Goal: Find specific page/section: Find specific page/section

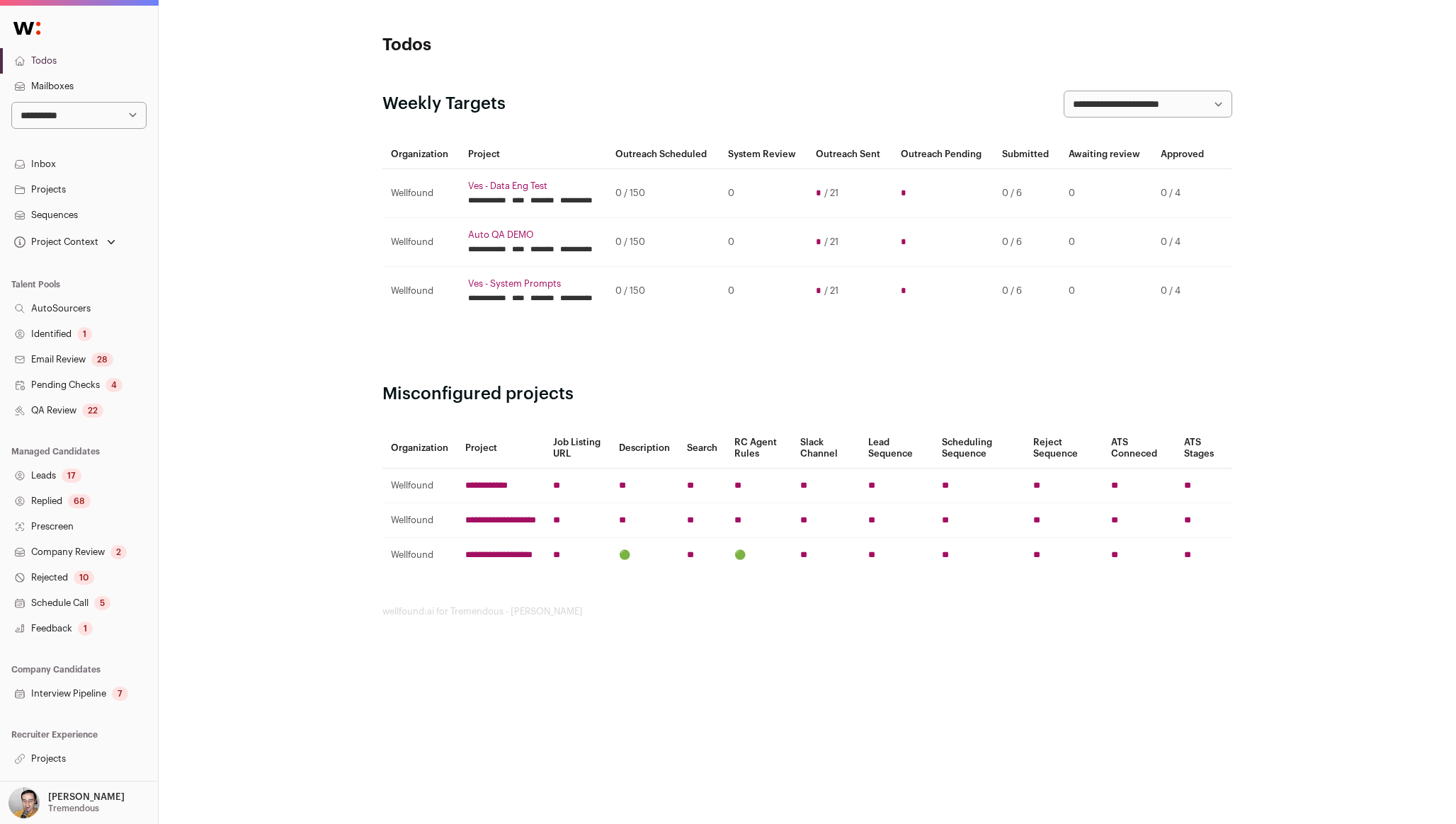
click at [45, 763] on link "Projects" at bounding box center [79, 758] width 158 height 25
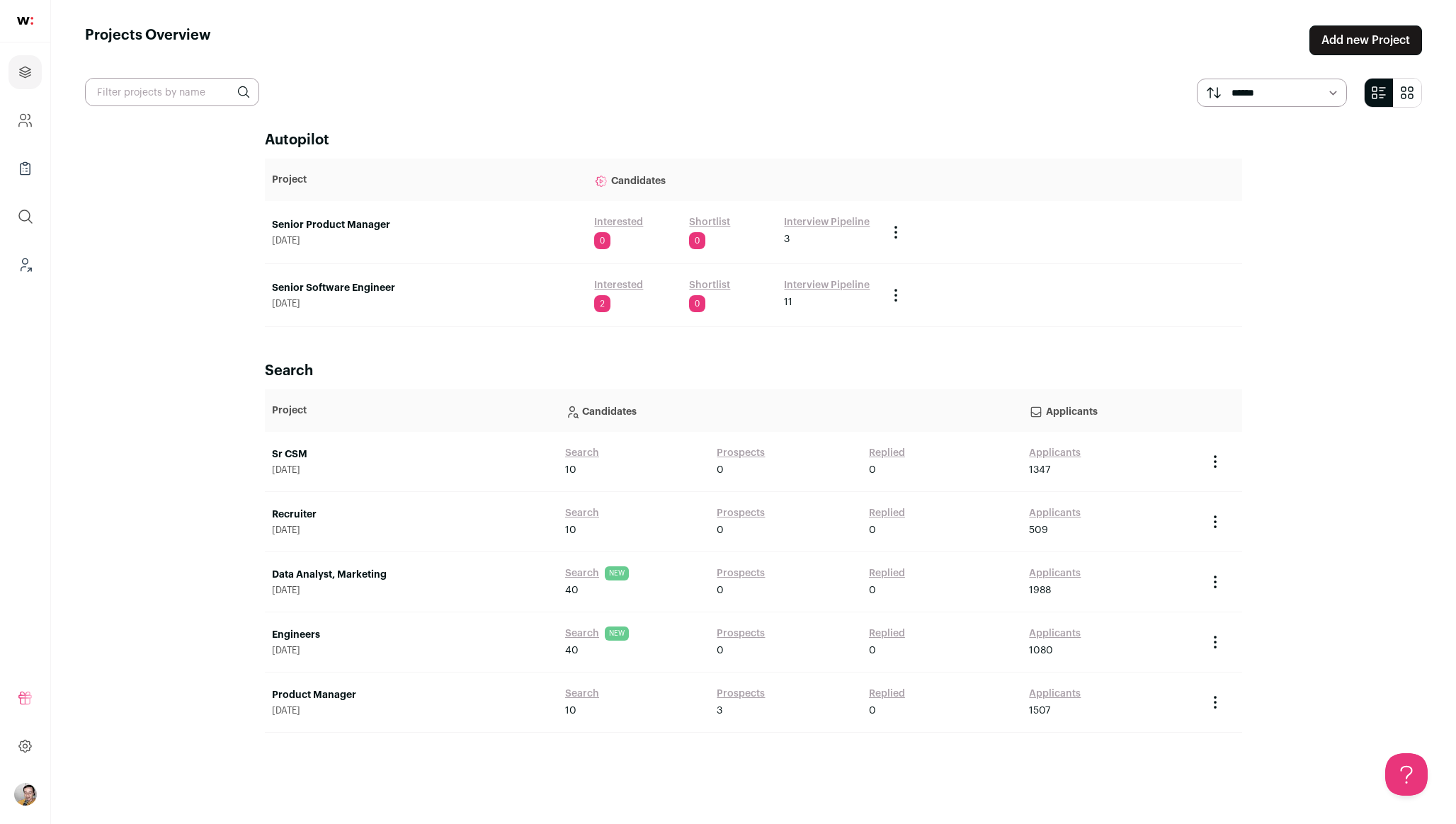
click at [343, 221] on link "Senior Product Manager" at bounding box center [426, 225] width 308 height 14
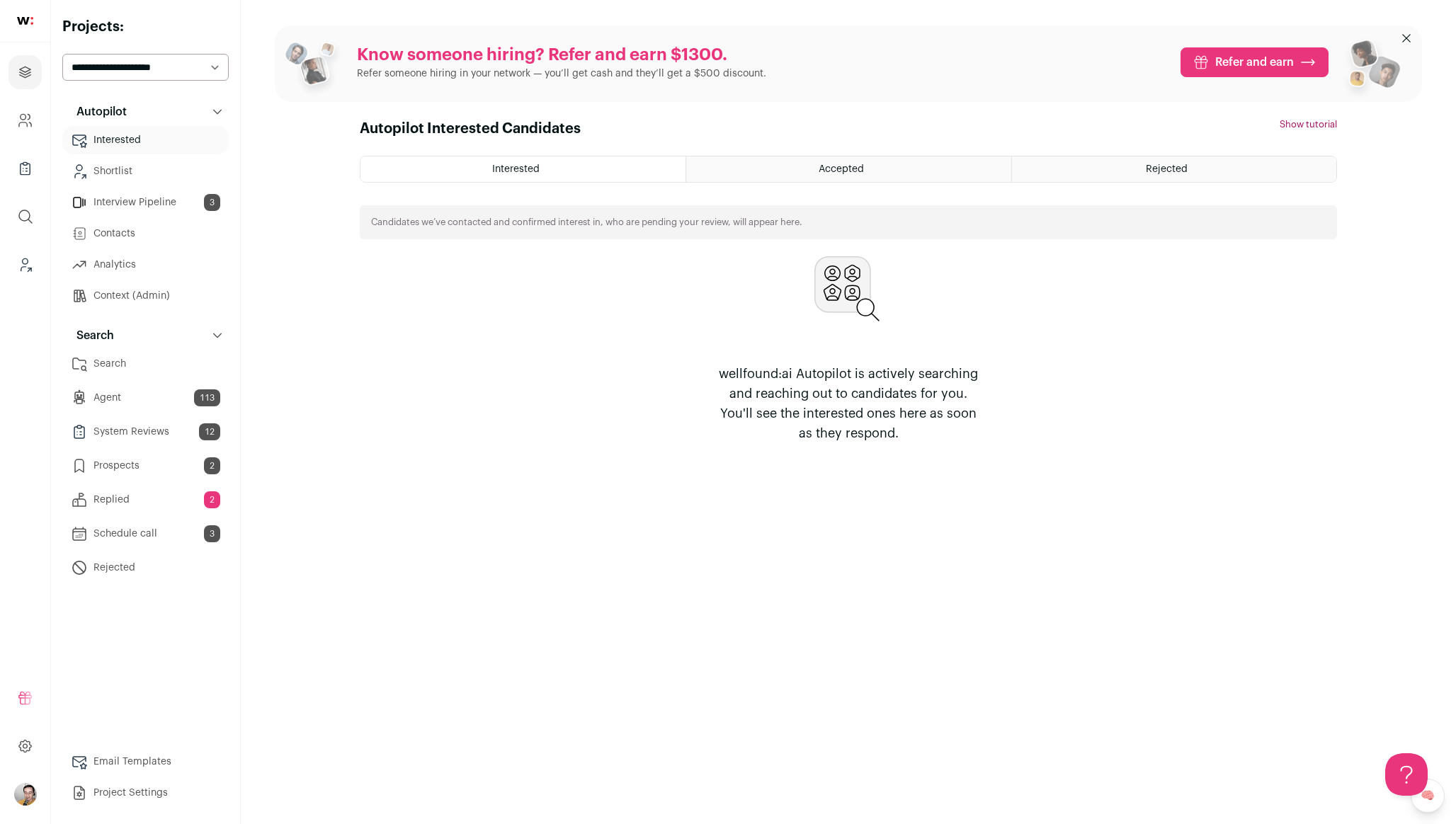
click at [196, 65] on select "**********" at bounding box center [145, 67] width 167 height 27
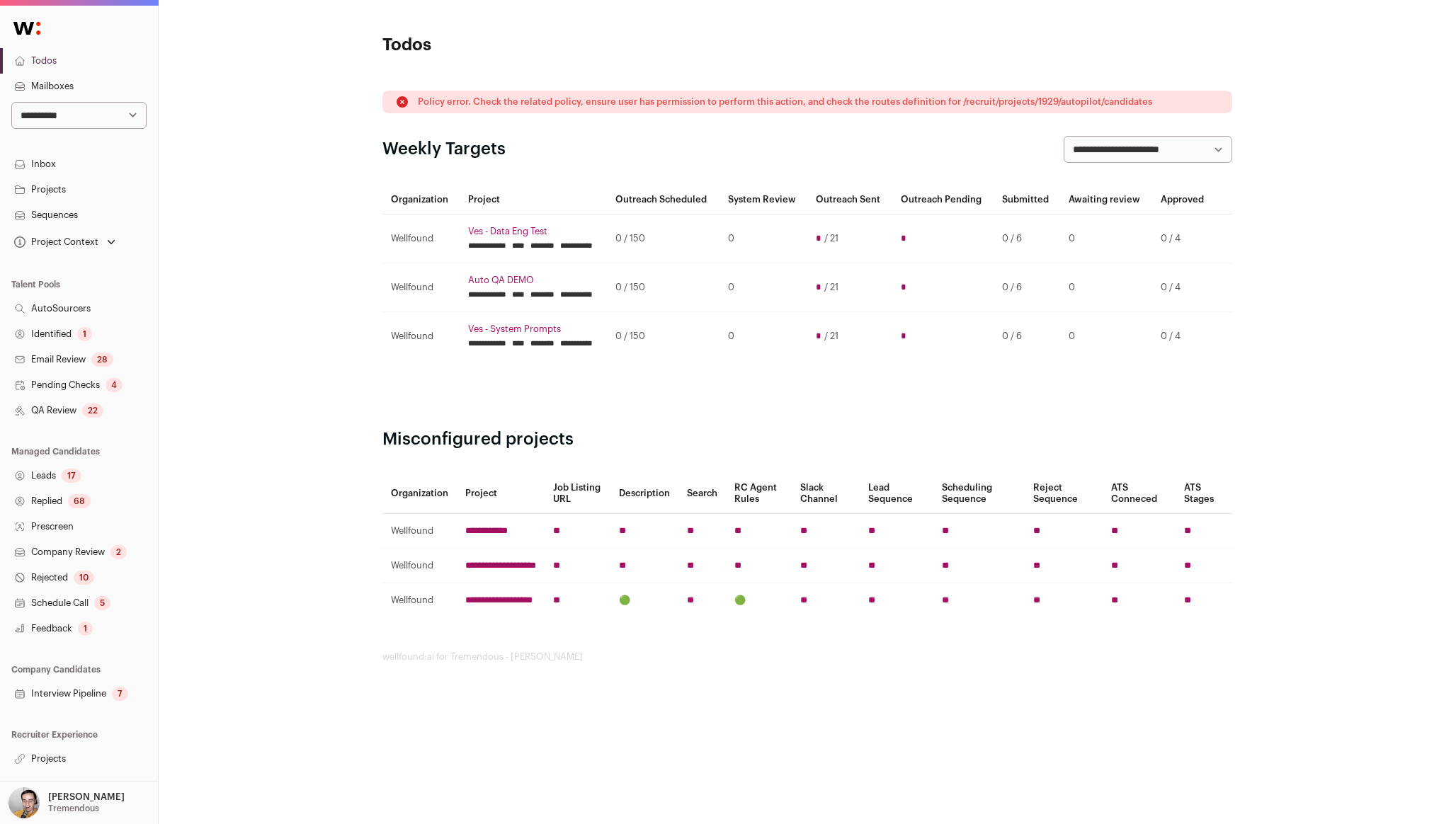
click at [96, 757] on link "Projects" at bounding box center [79, 758] width 158 height 25
